Goal: Information Seeking & Learning: Learn about a topic

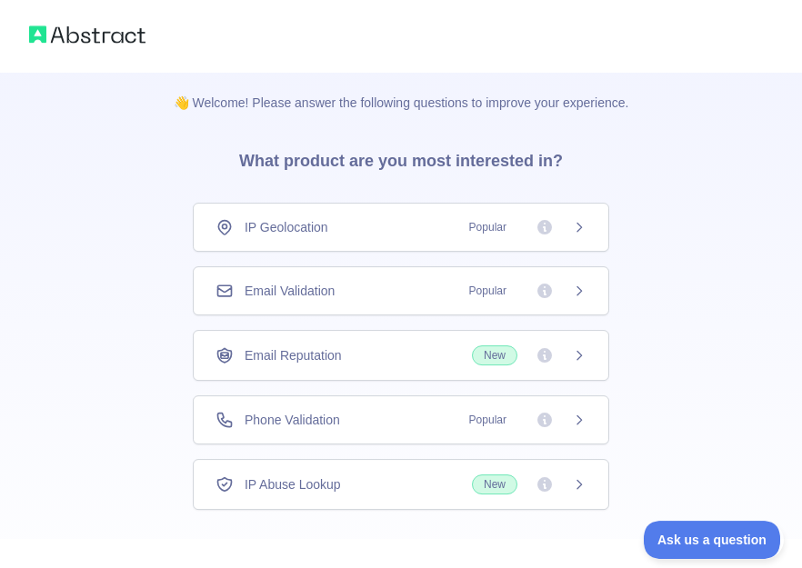
scroll to position [7, 0]
click at [575, 231] on icon at bounding box center [579, 228] width 15 height 15
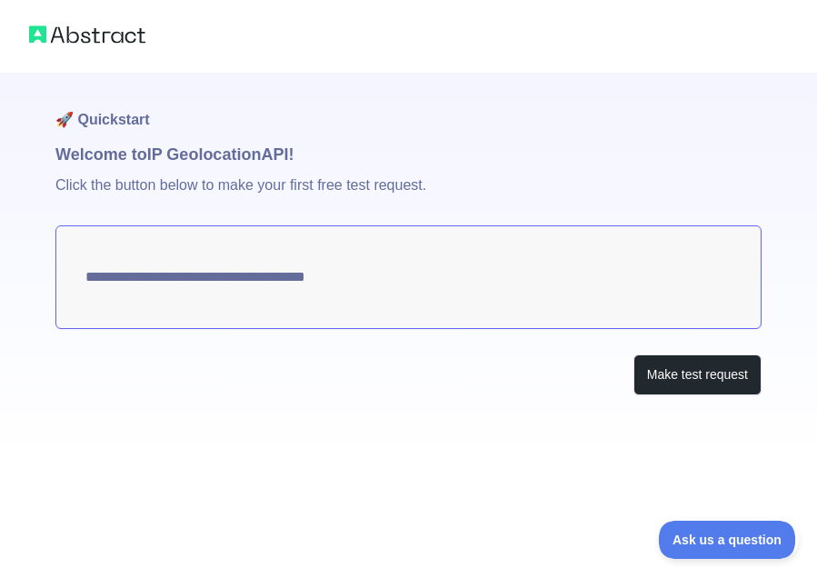
type textarea "**********"
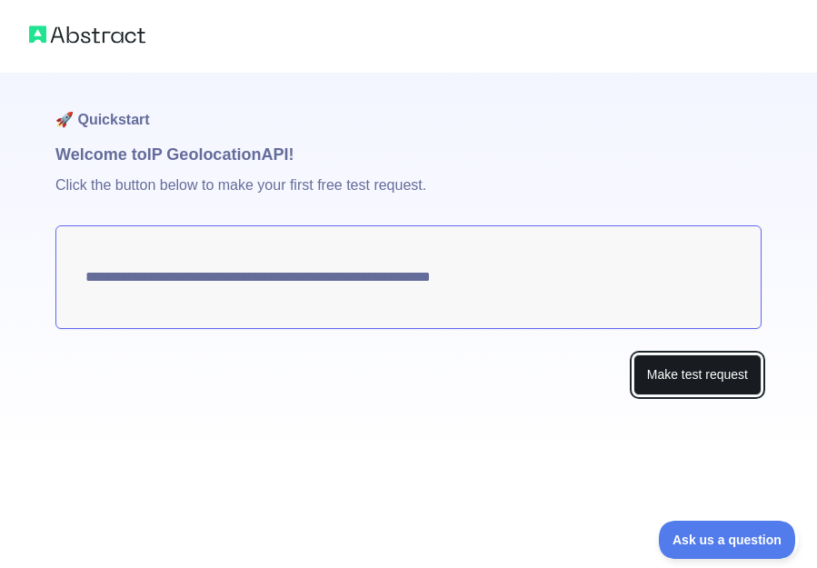
click at [705, 375] on button "Make test request" at bounding box center [698, 375] width 128 height 41
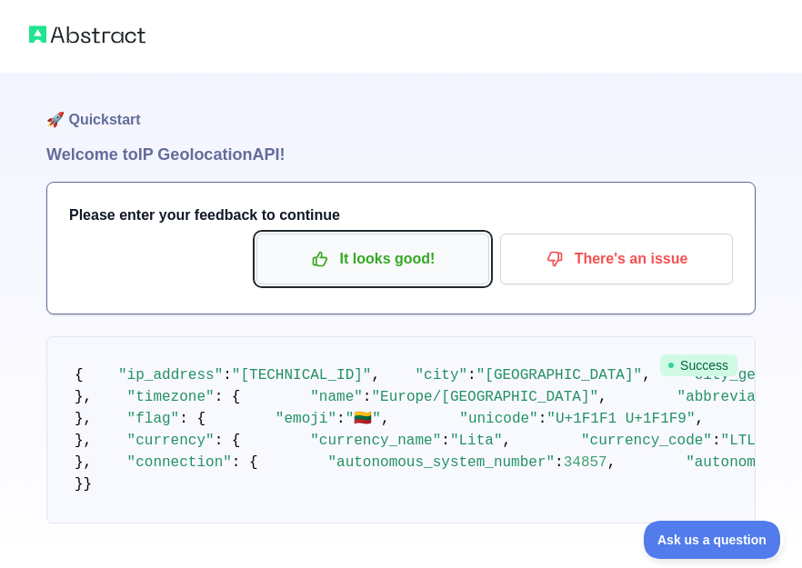
click at [366, 259] on p "It looks good!" at bounding box center [372, 259] width 205 height 31
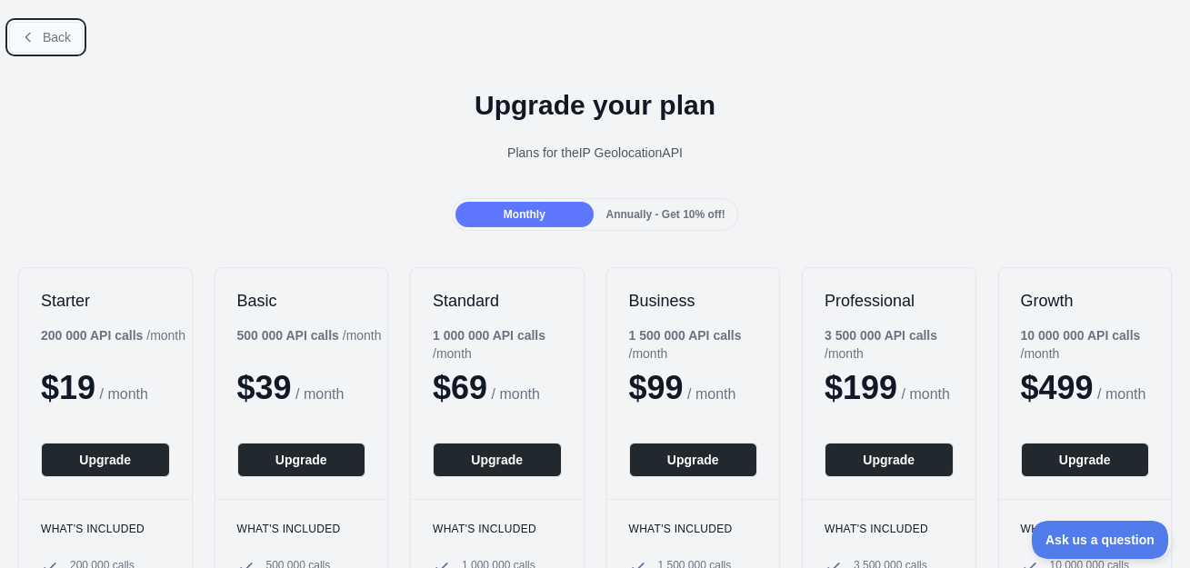
click at [39, 30] on button "Back" at bounding box center [46, 37] width 74 height 31
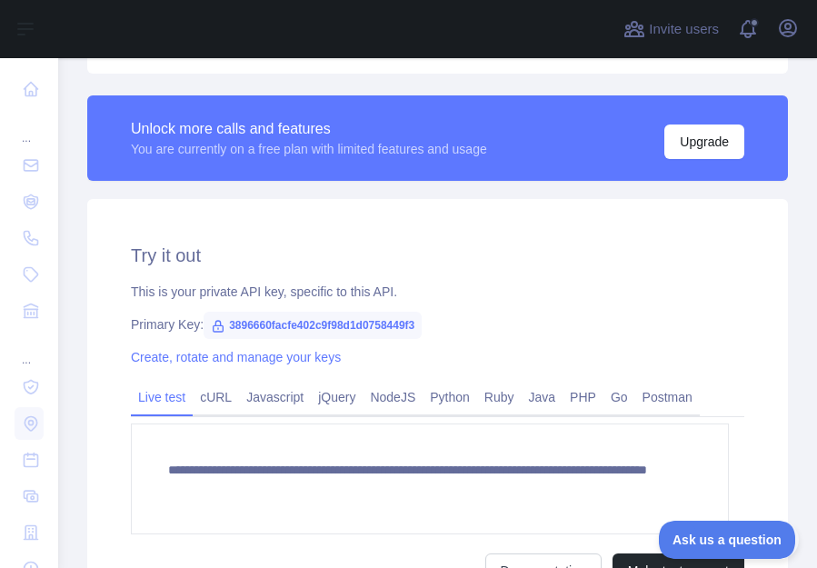
scroll to position [458, 0]
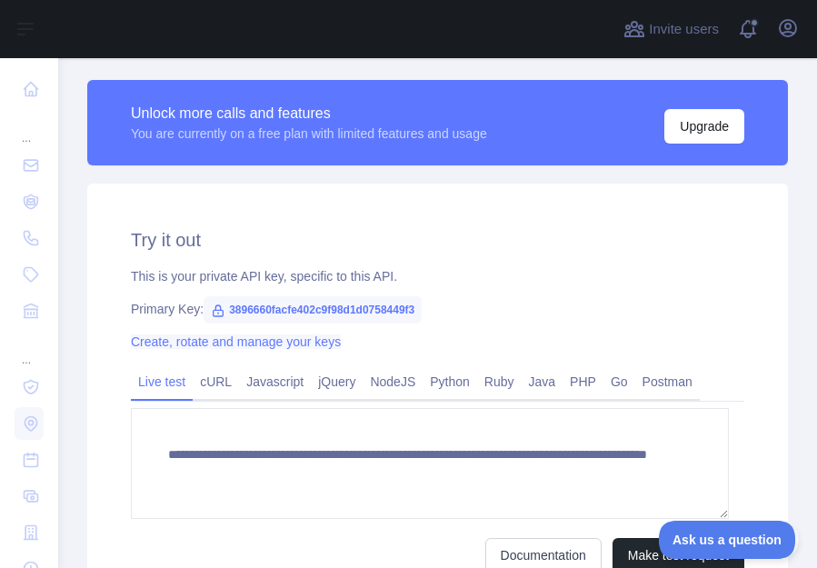
click at [195, 342] on link "Create, rotate and manage your keys" at bounding box center [236, 342] width 210 height 15
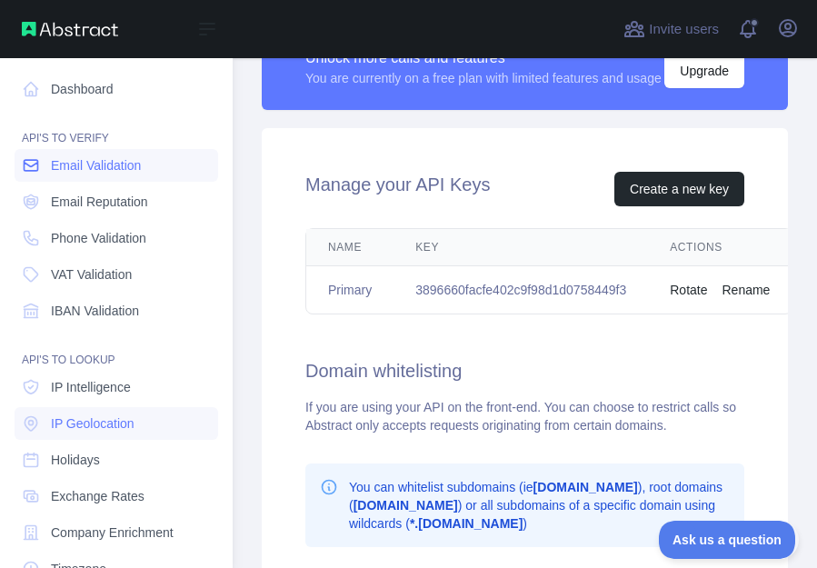
click at [88, 164] on span "Email Validation" at bounding box center [96, 165] width 90 height 18
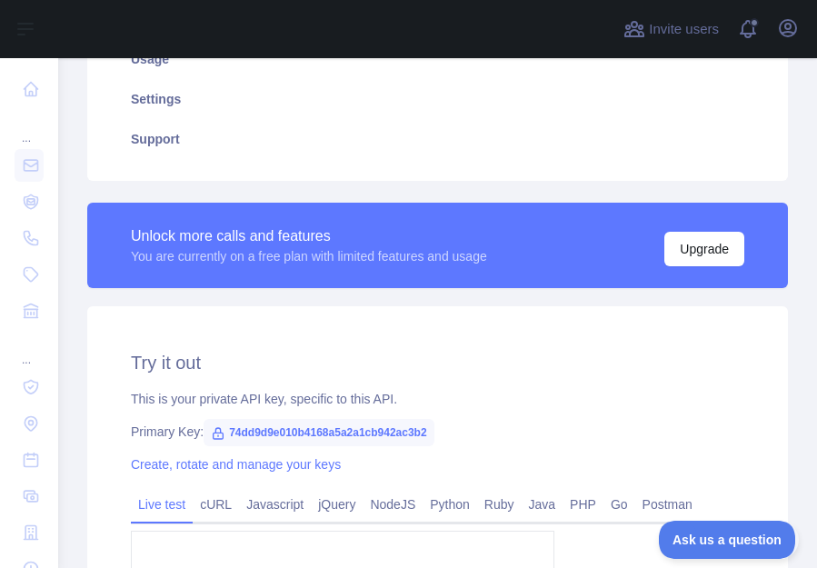
scroll to position [376, 0]
